Goal: Task Accomplishment & Management: Manage account settings

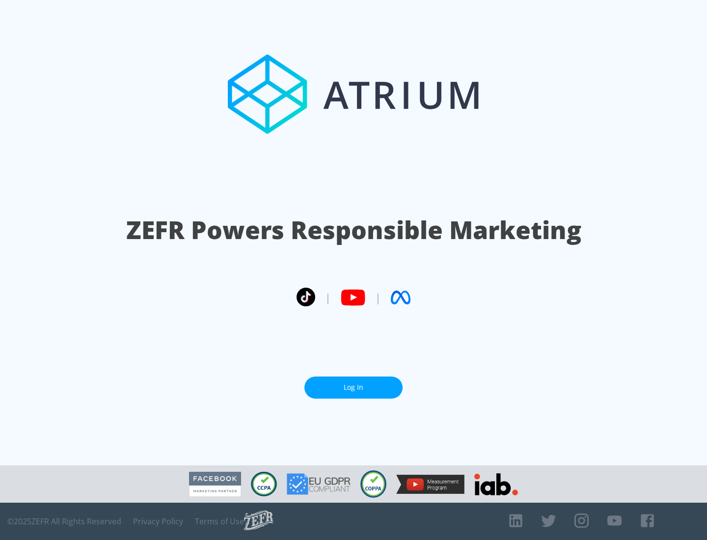
click at [353, 387] on link "Log In" at bounding box center [353, 388] width 98 height 22
